Goal: Navigation & Orientation: Find specific page/section

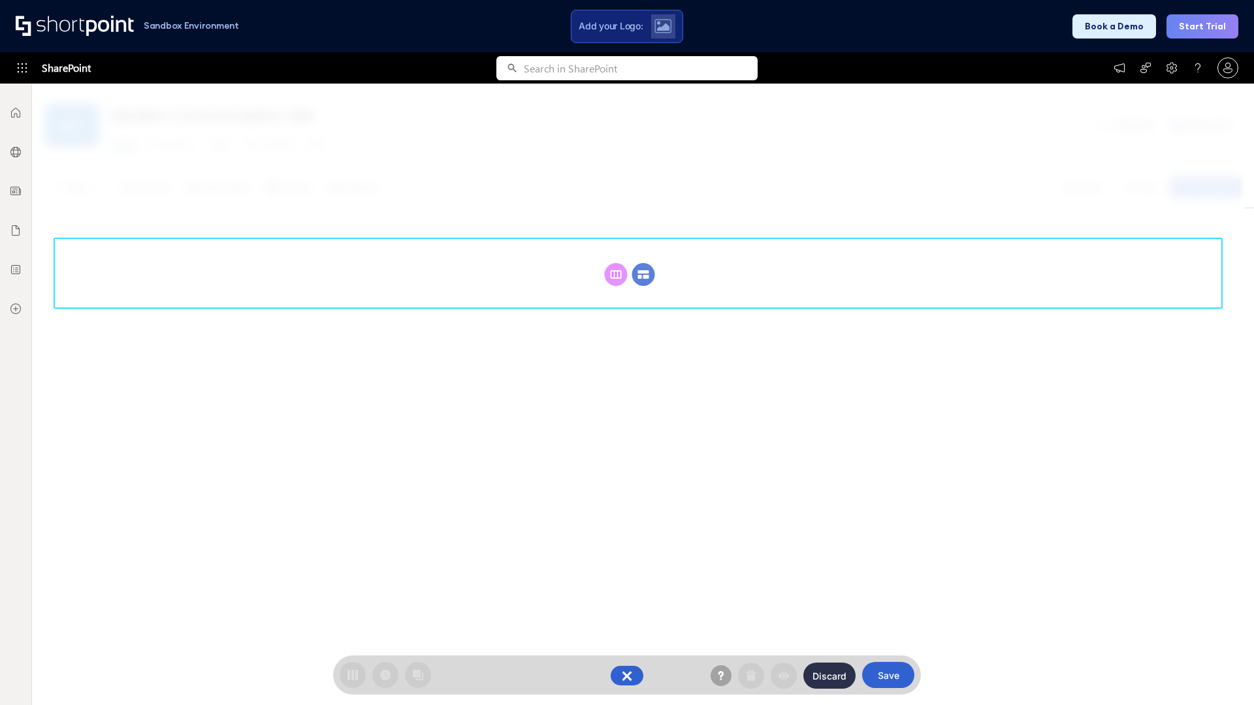
scroll to position [180, 0]
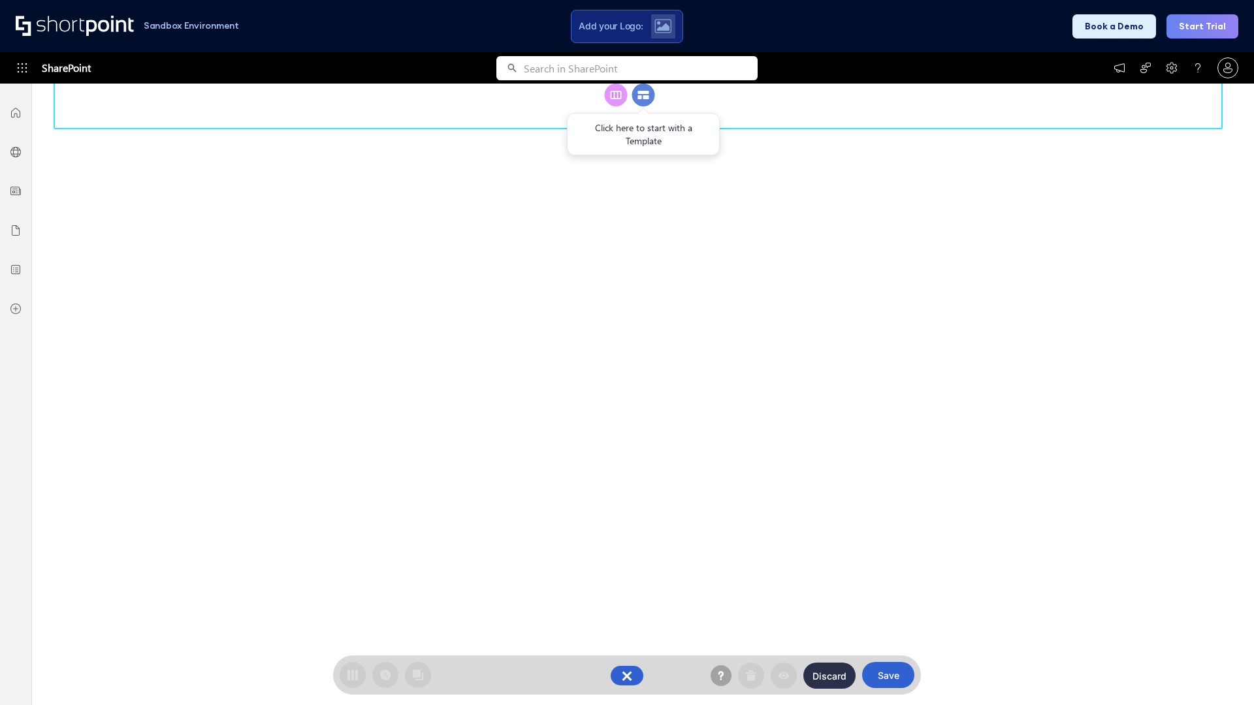
click at [643, 106] on circle at bounding box center [643, 95] width 23 height 23
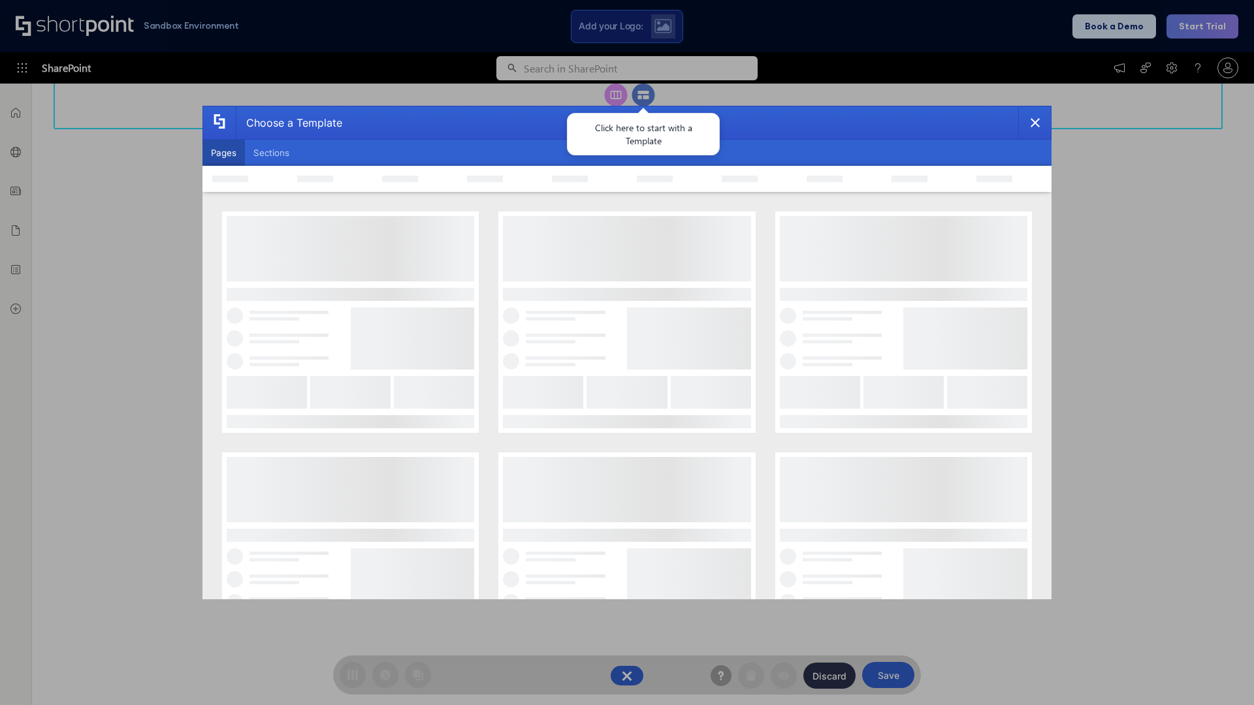
scroll to position [0, 0]
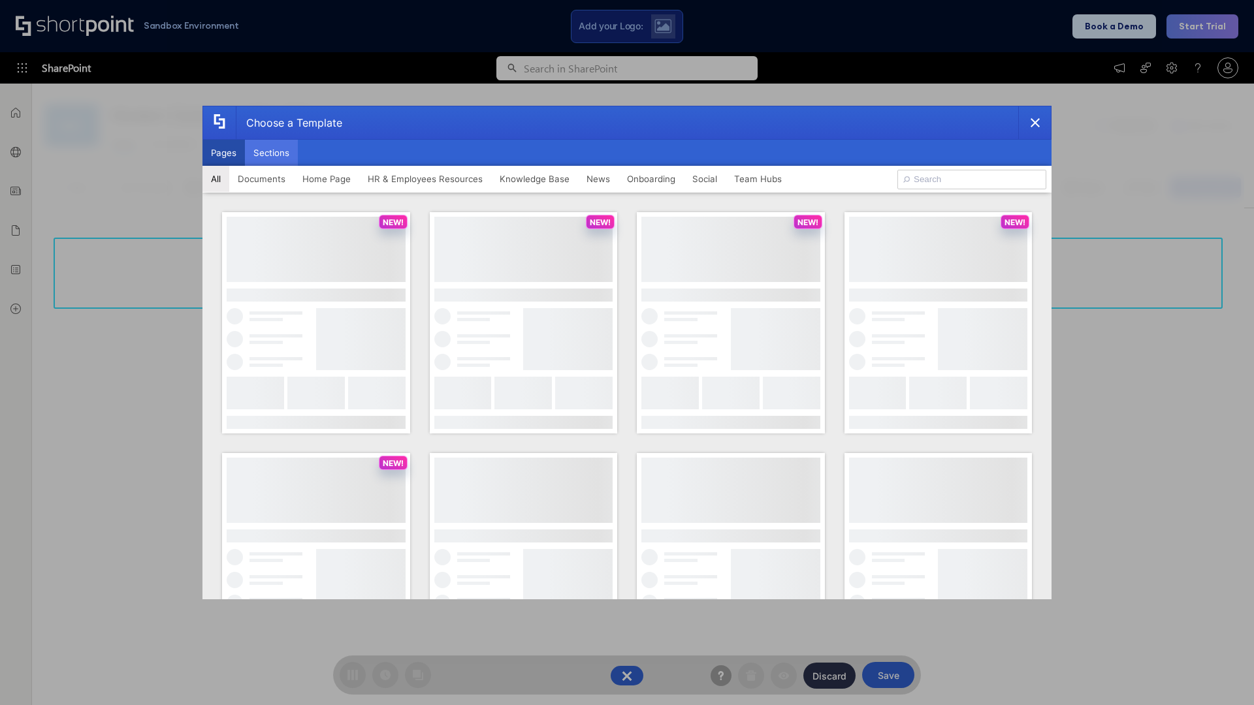
click at [271, 153] on button "Sections" at bounding box center [271, 153] width 53 height 26
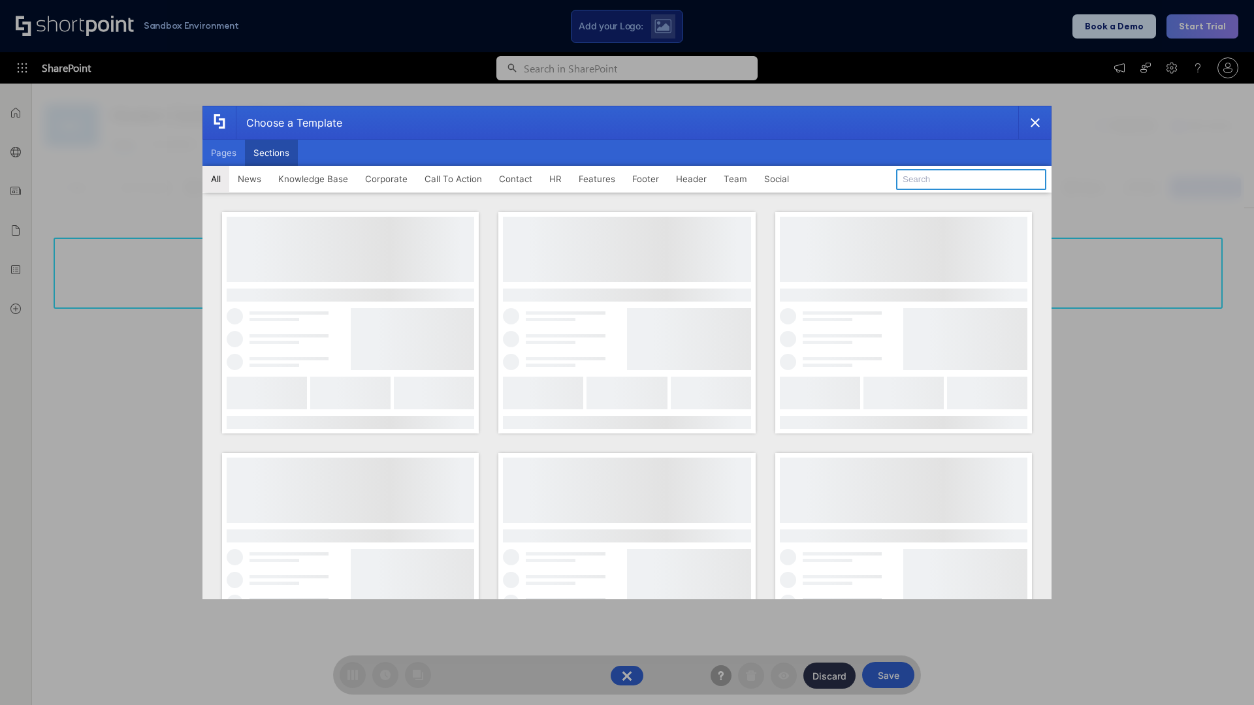
type input "HR Hub 2"
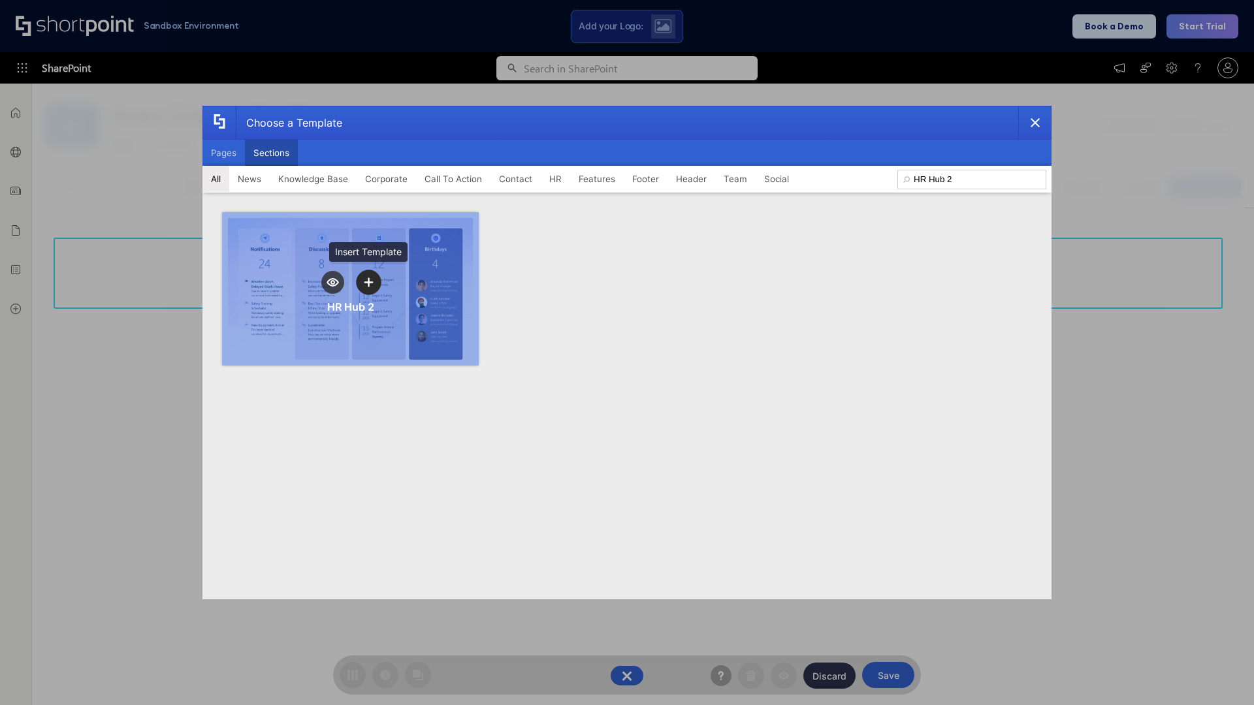
click at [368, 282] on icon "template selector" at bounding box center [368, 282] width 9 height 9
